Goal: Communication & Community: Answer question/provide support

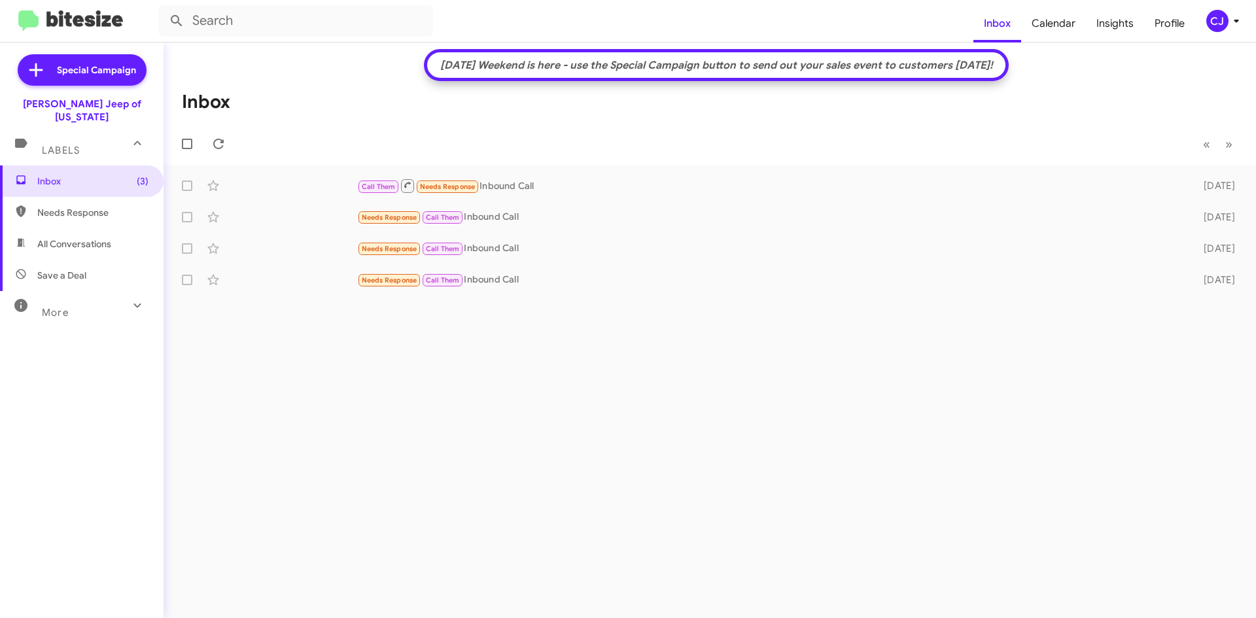
click at [1213, 27] on div "CJ" at bounding box center [1217, 21] width 22 height 22
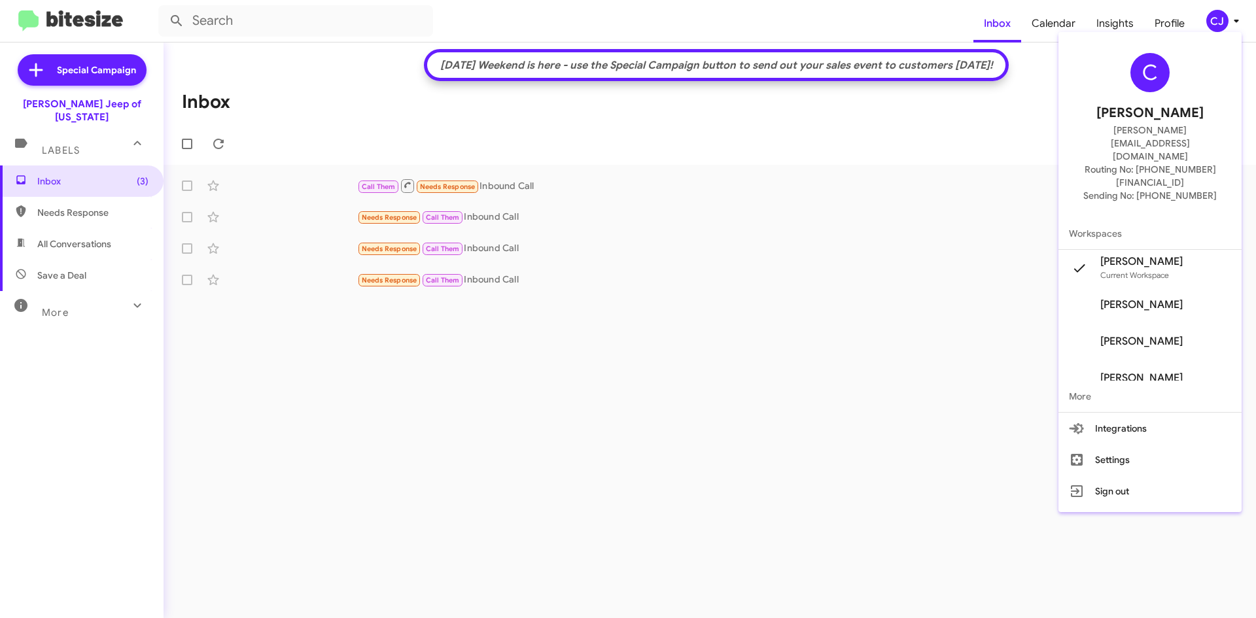
click at [1175, 298] on span "Chuck Jenkins's" at bounding box center [1141, 304] width 82 height 13
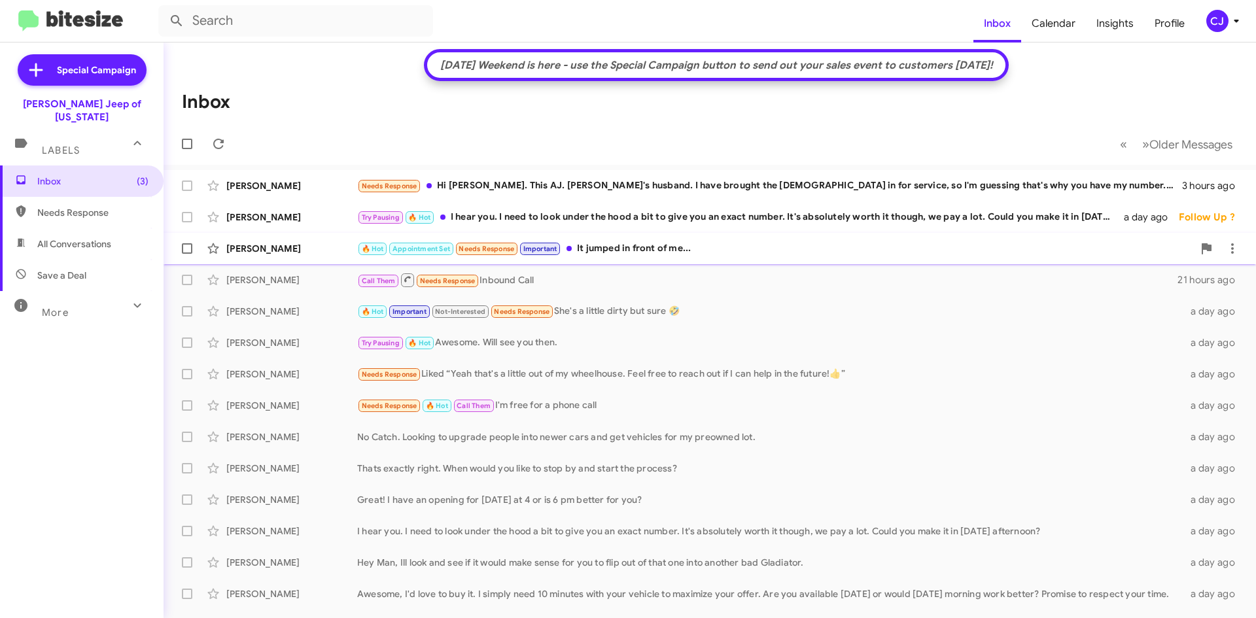
click at [661, 241] on div "🔥 Hot Appointment Set Needs Response Important It jumped in front of me..." at bounding box center [775, 248] width 836 height 15
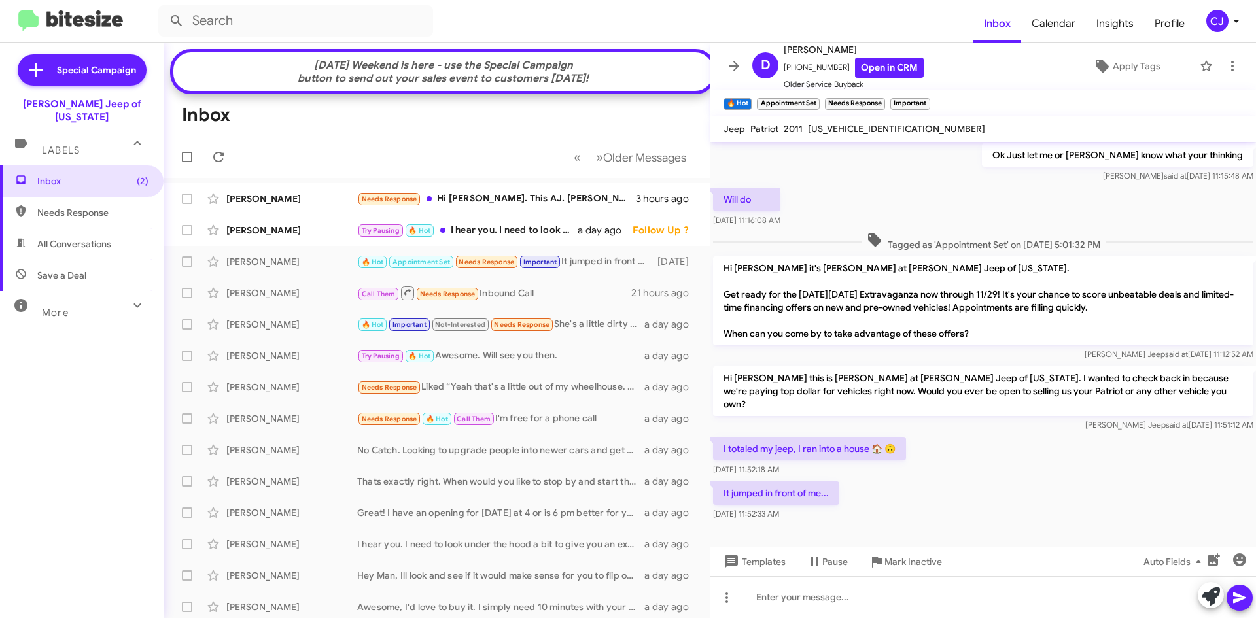
scroll to position [361, 0]
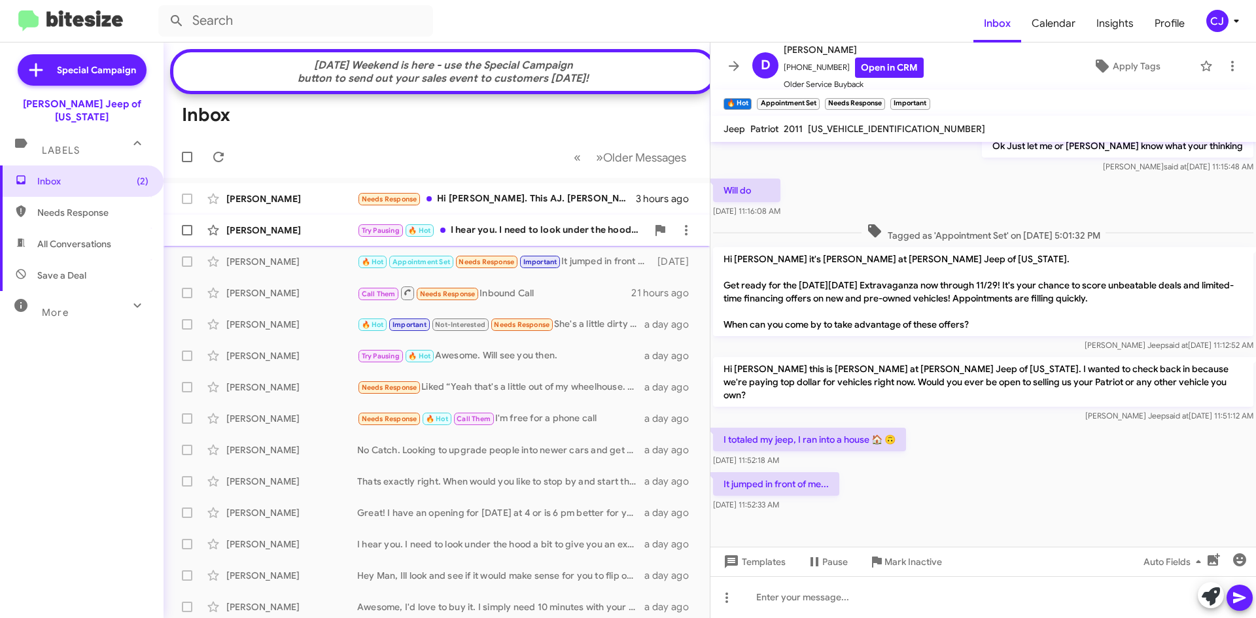
click at [543, 237] on div "Try Pausing 🔥 Hot I hear you. I need to look under the hood a bit to give you a…" at bounding box center [502, 230] width 290 height 15
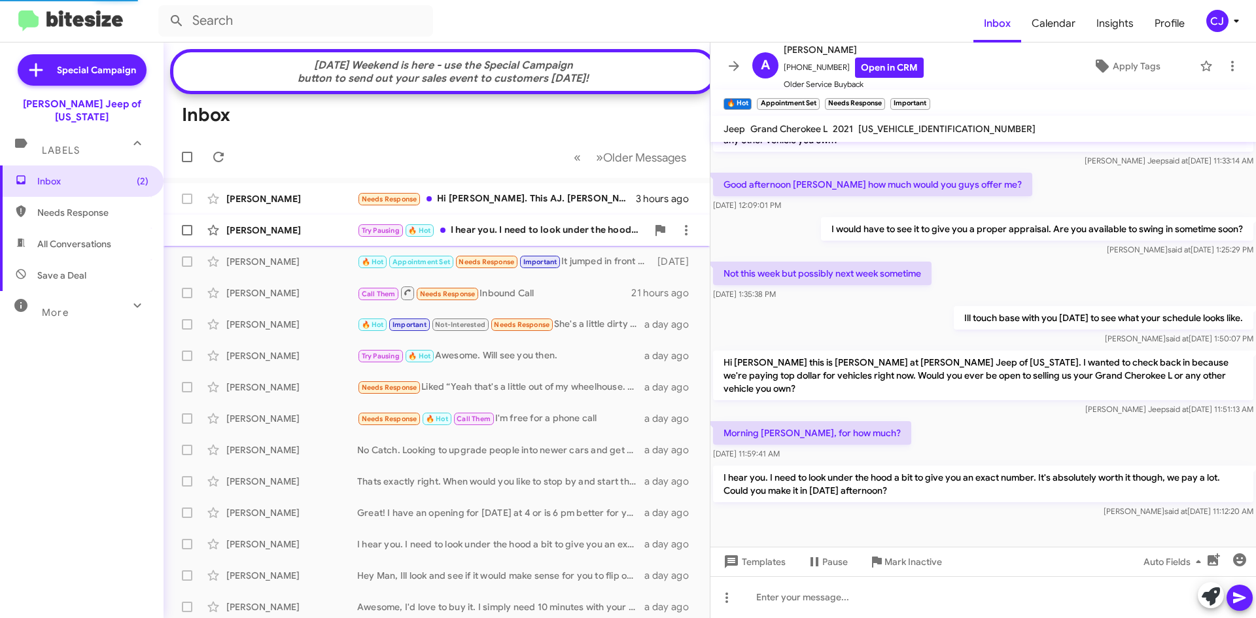
scroll to position [43, 0]
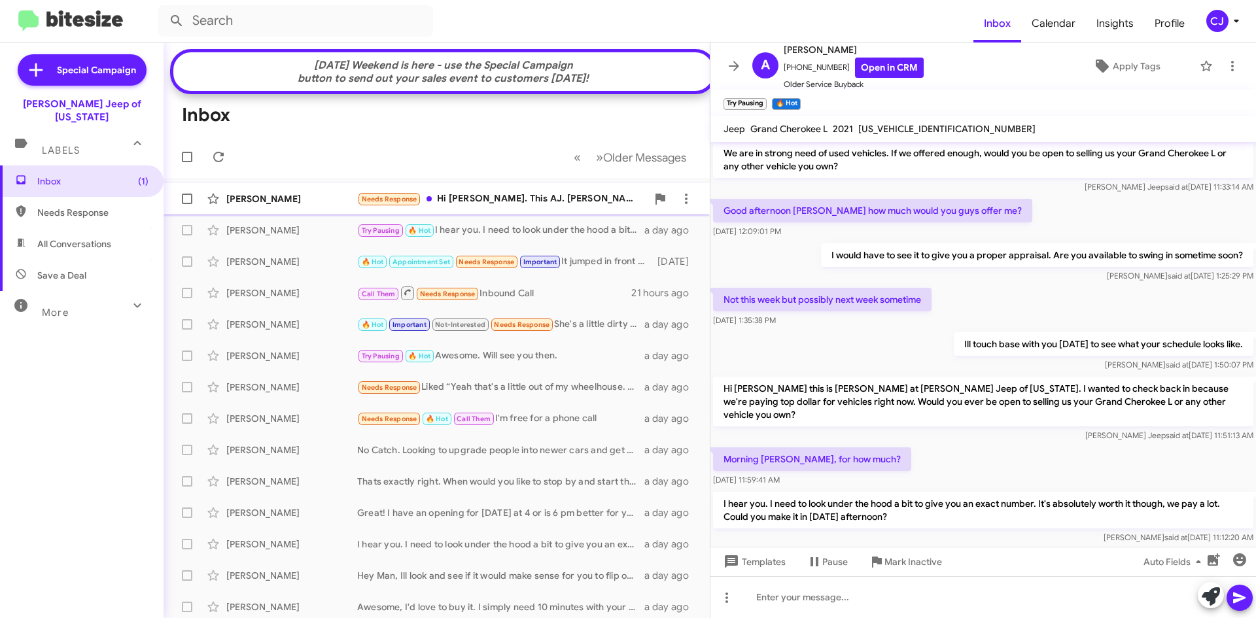
click at [585, 206] on div "Needs Response Hi [PERSON_NAME]. This AJ. [PERSON_NAME]'s husband. I have broug…" at bounding box center [502, 199] width 290 height 15
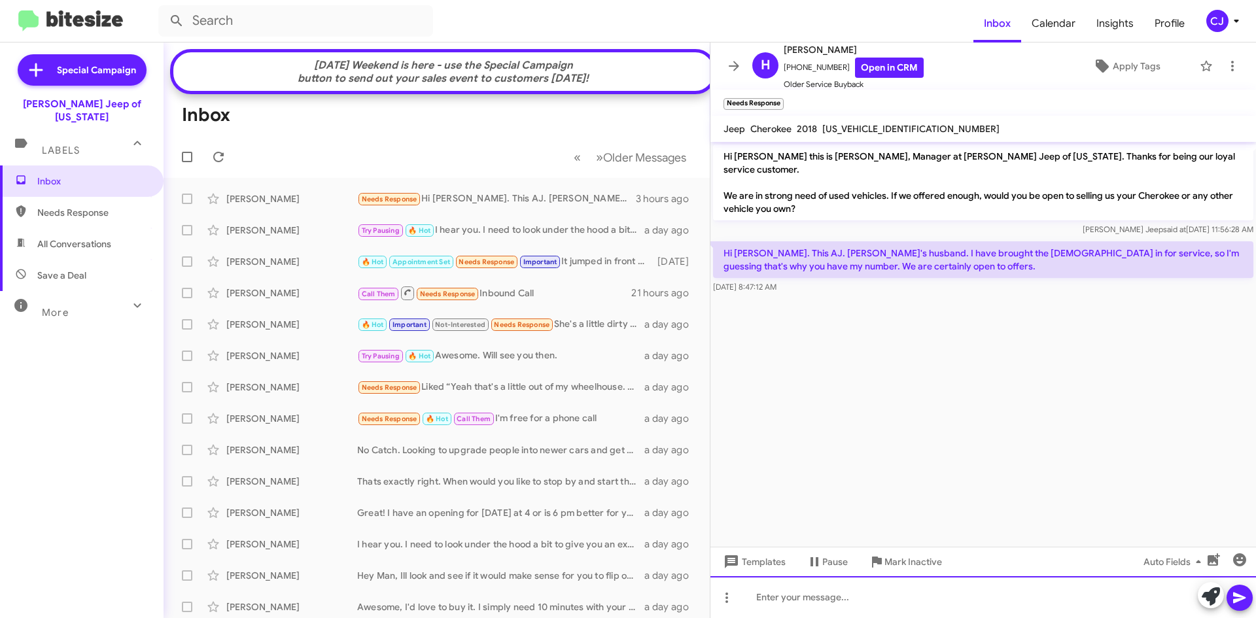
click at [791, 593] on div at bounding box center [982, 597] width 545 height 42
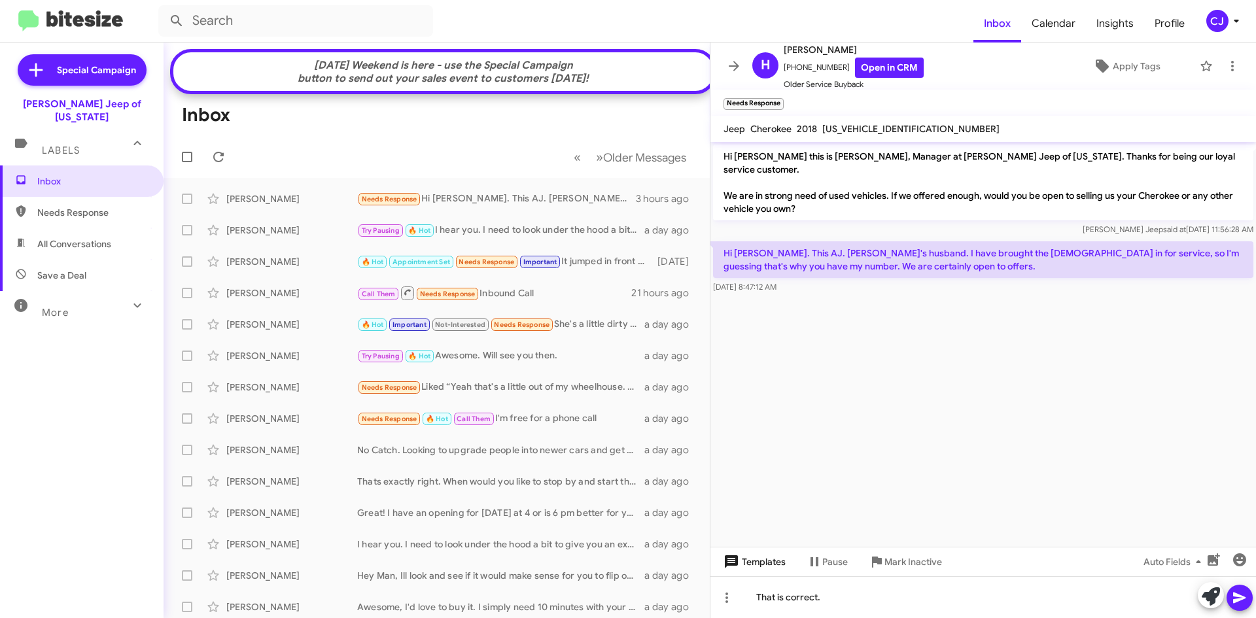
click at [773, 559] on span "Templates" at bounding box center [753, 562] width 65 height 24
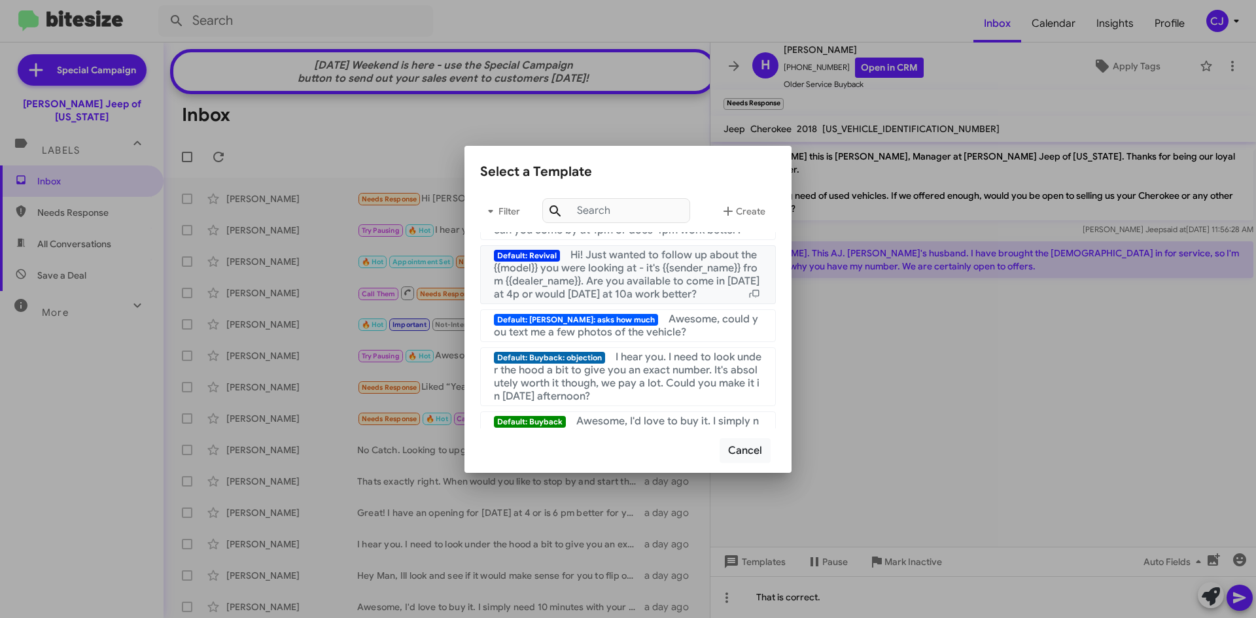
scroll to position [327, 0]
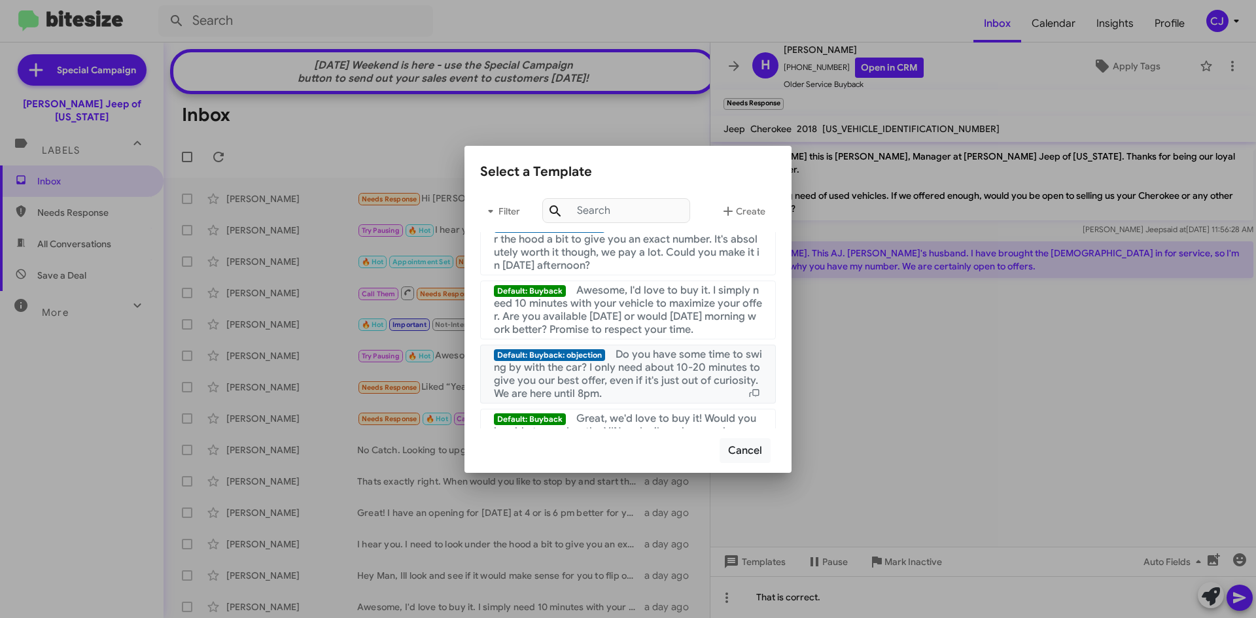
click at [651, 384] on span "Do you have some time to swing by with the car? I only need about 10-20 minutes…" at bounding box center [628, 374] width 268 height 52
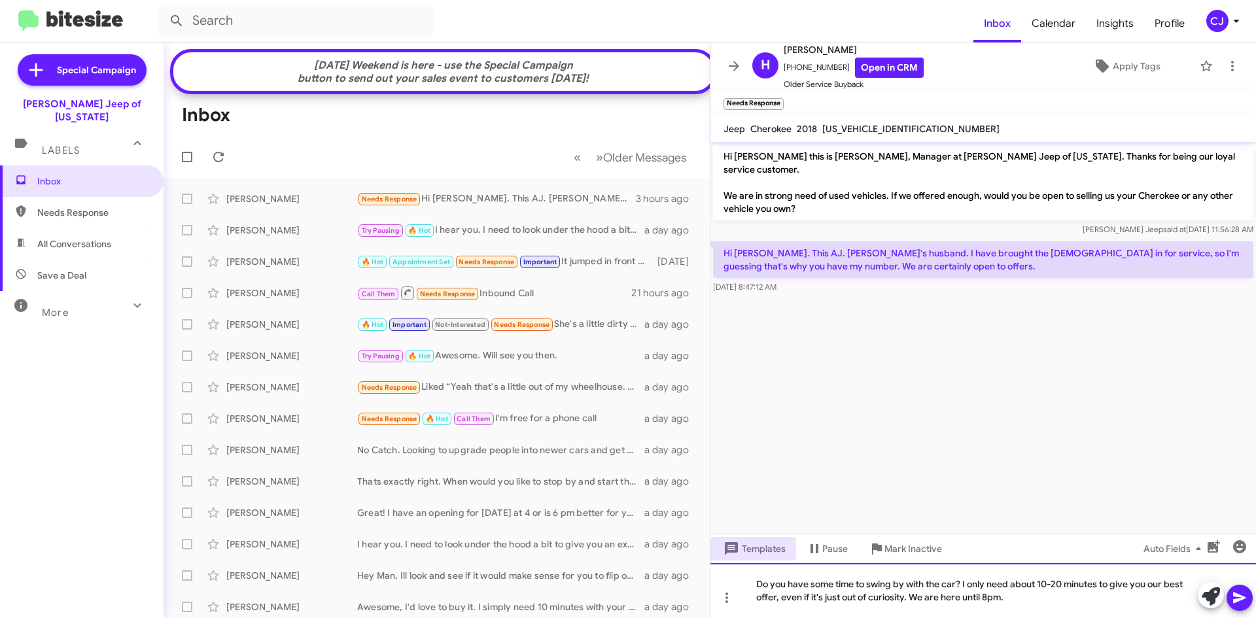
click at [753, 581] on div "Do you have some time to swing by with the car? I only need about 10-20 minutes…" at bounding box center [982, 590] width 545 height 55
click at [982, 598] on div "That is correct. Do you have some time to swing by with the car? I only need ab…" at bounding box center [982, 590] width 545 height 55
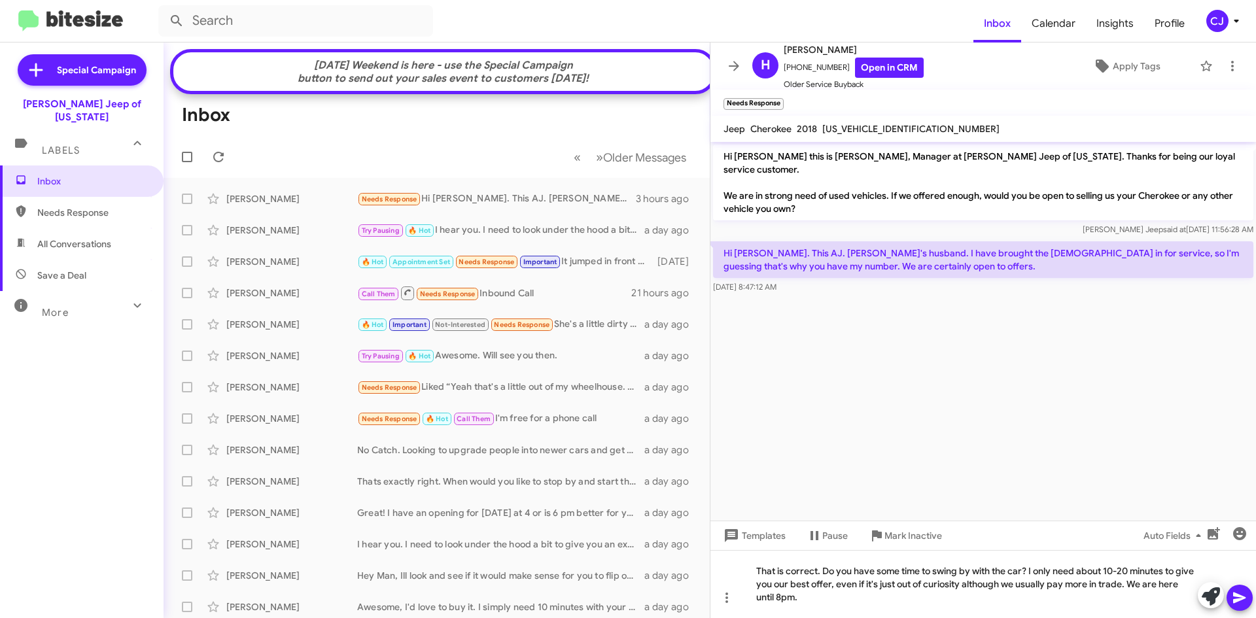
click at [1245, 605] on icon at bounding box center [1240, 598] width 16 height 16
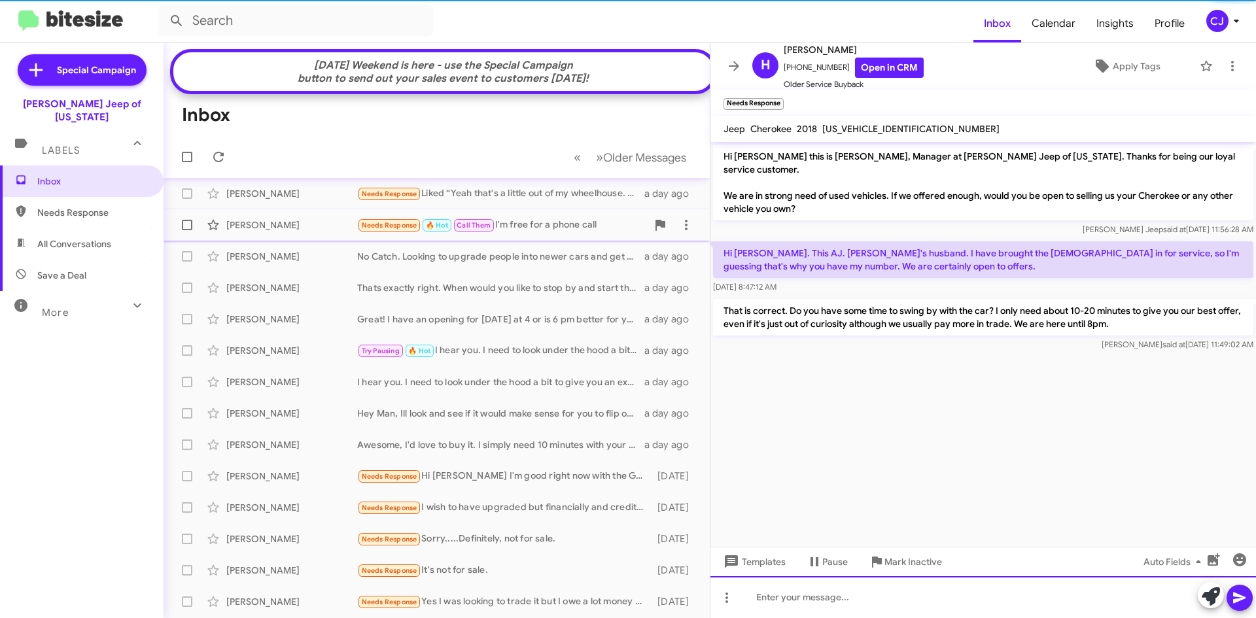
scroll to position [0, 0]
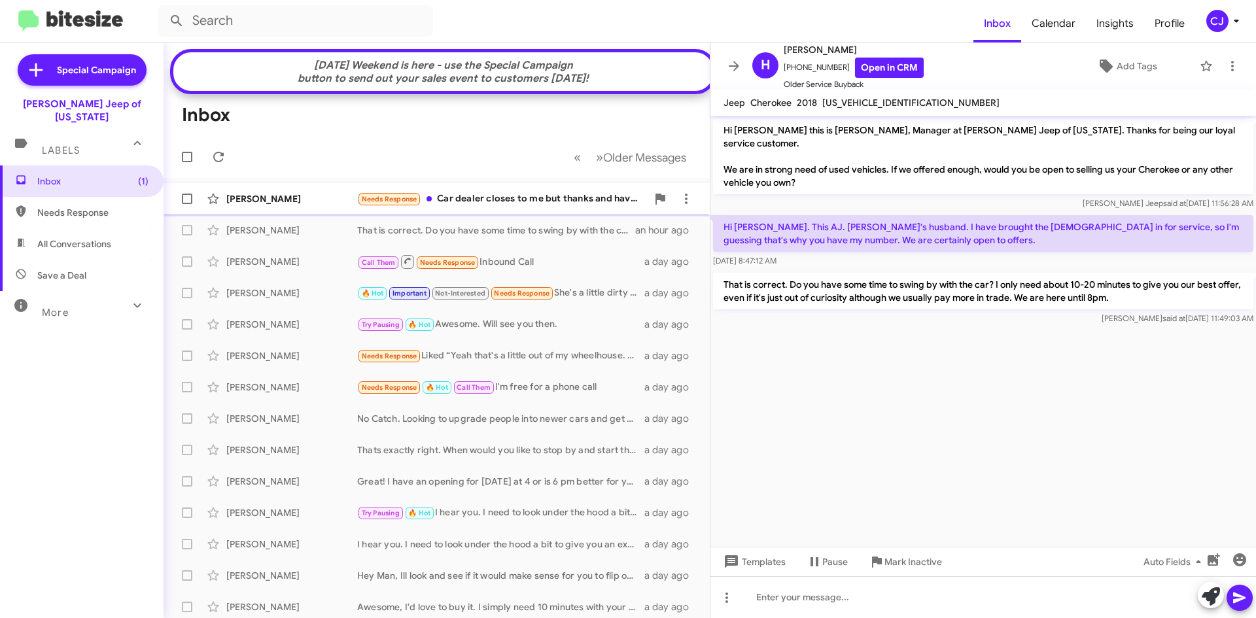
click at [472, 205] on div "Needs Response Car dealer closes to me but thanks and have a Bless DAY 🙏🙏🙏" at bounding box center [502, 199] width 290 height 15
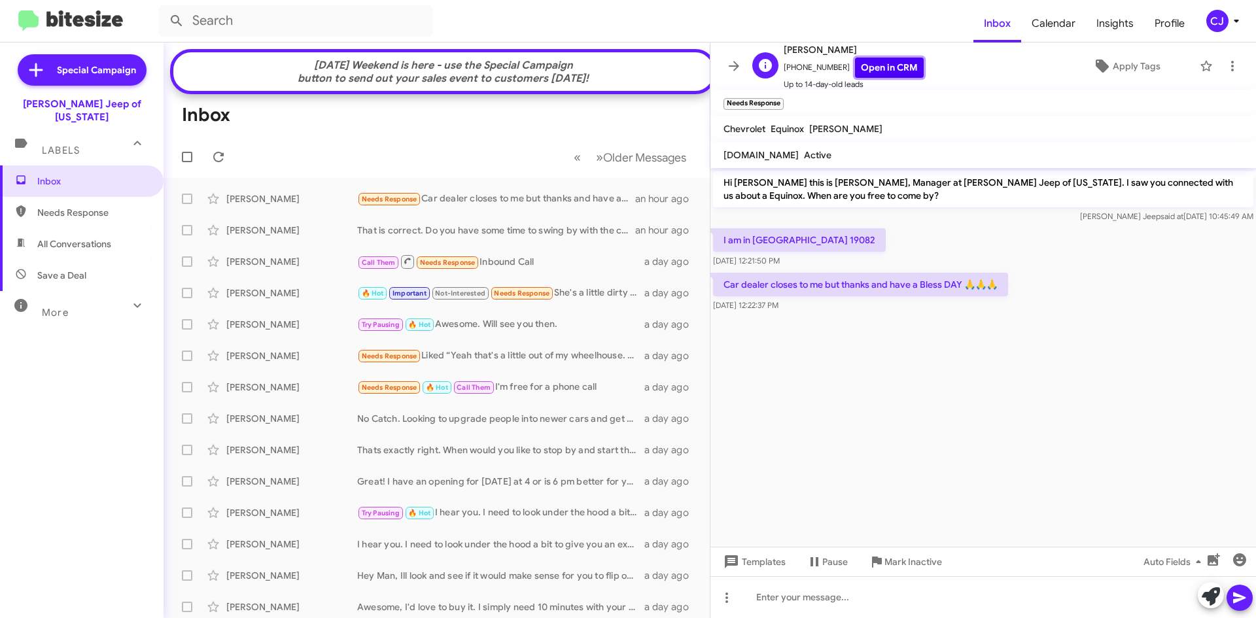
click at [873, 62] on link "Open in CRM" at bounding box center [889, 68] width 69 height 20
